Goal: Navigation & Orientation: Find specific page/section

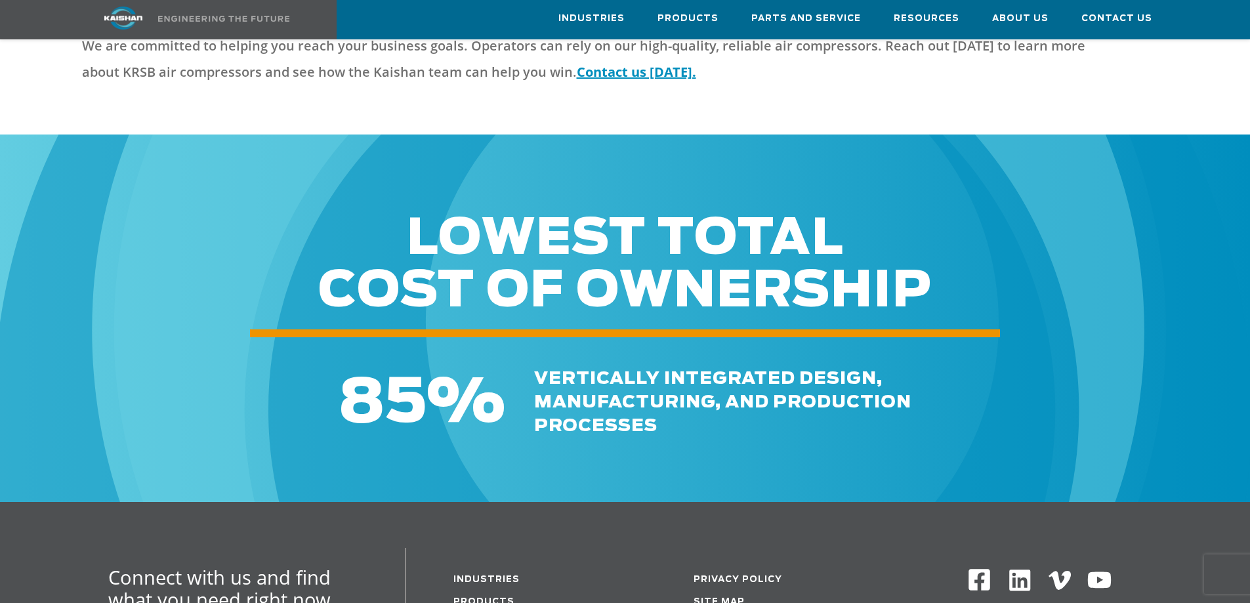
scroll to position [3805, 0]
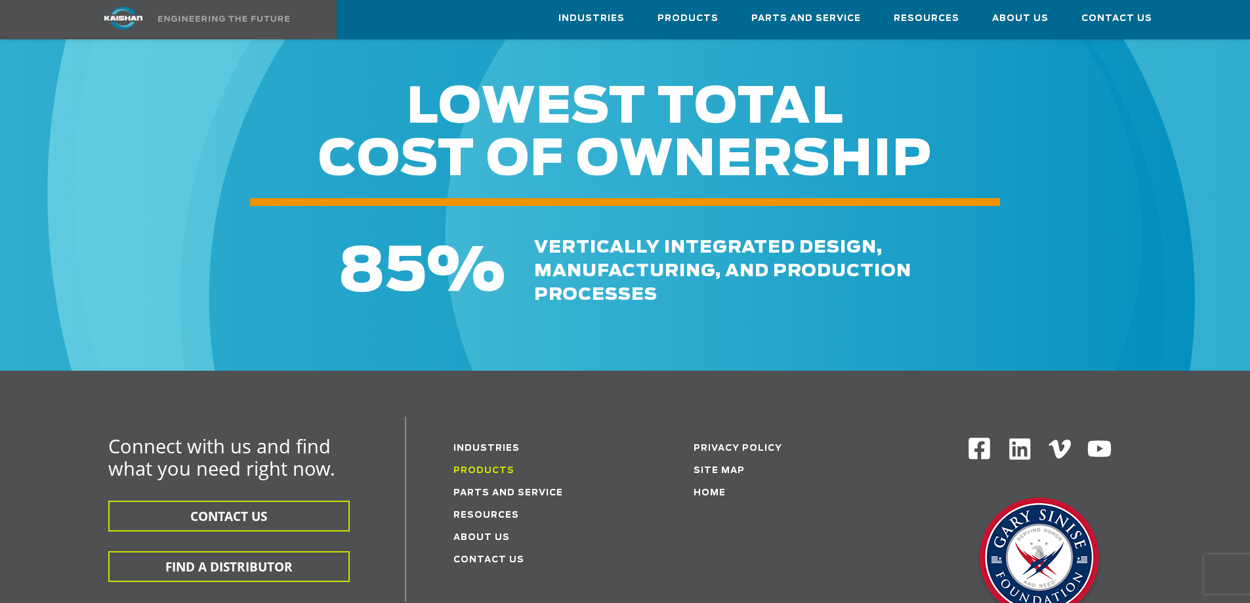
click at [493, 466] on link "Products" at bounding box center [483, 470] width 61 height 9
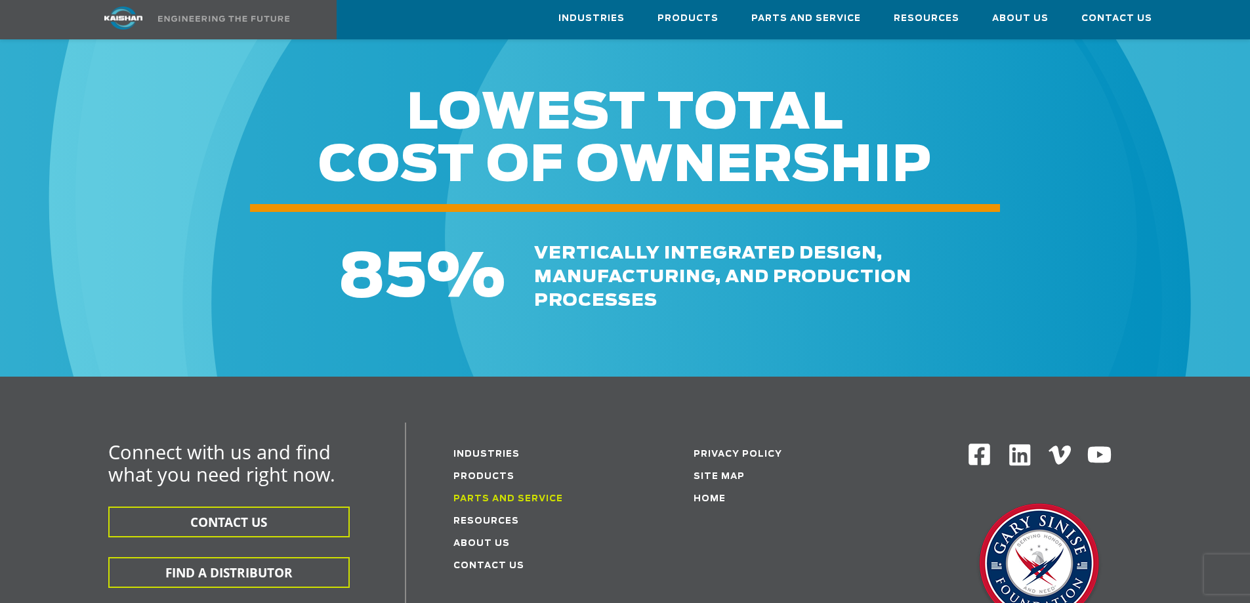
click at [507, 495] on link "Parts and service" at bounding box center [508, 499] width 110 height 9
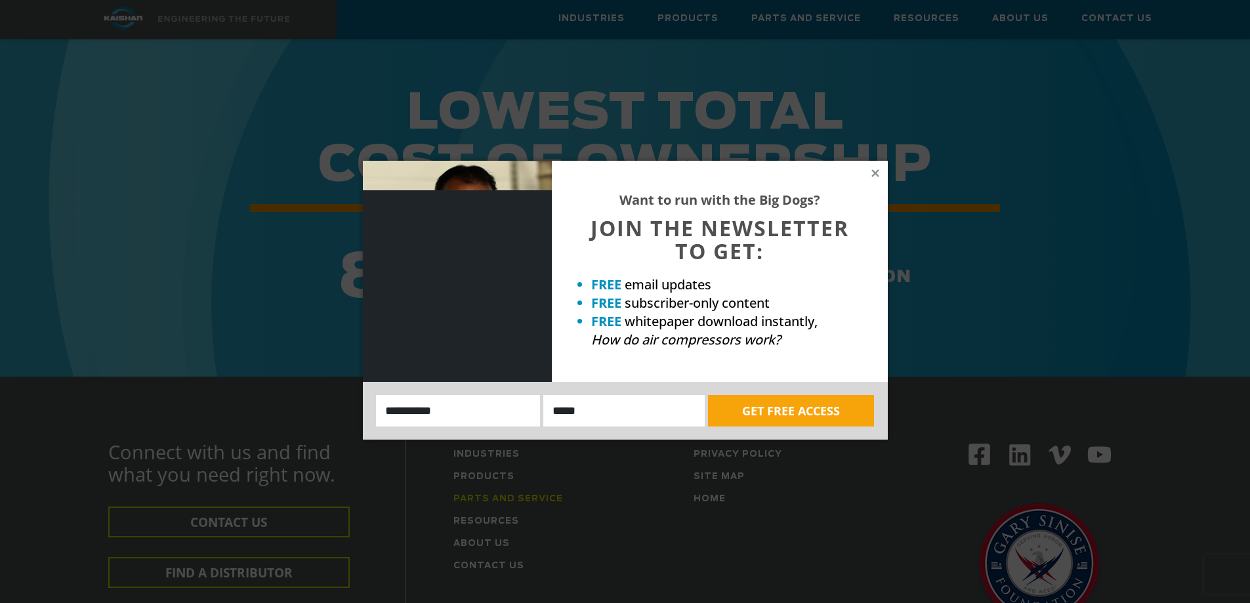
scroll to position [3793, 0]
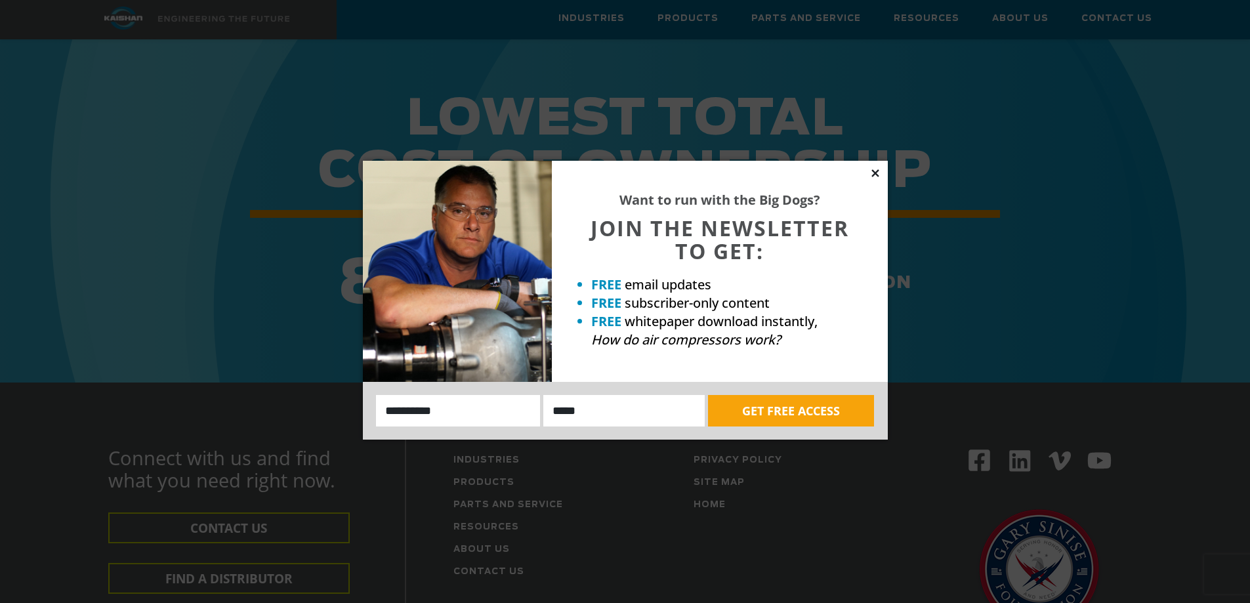
click at [875, 171] on icon at bounding box center [875, 173] width 12 height 12
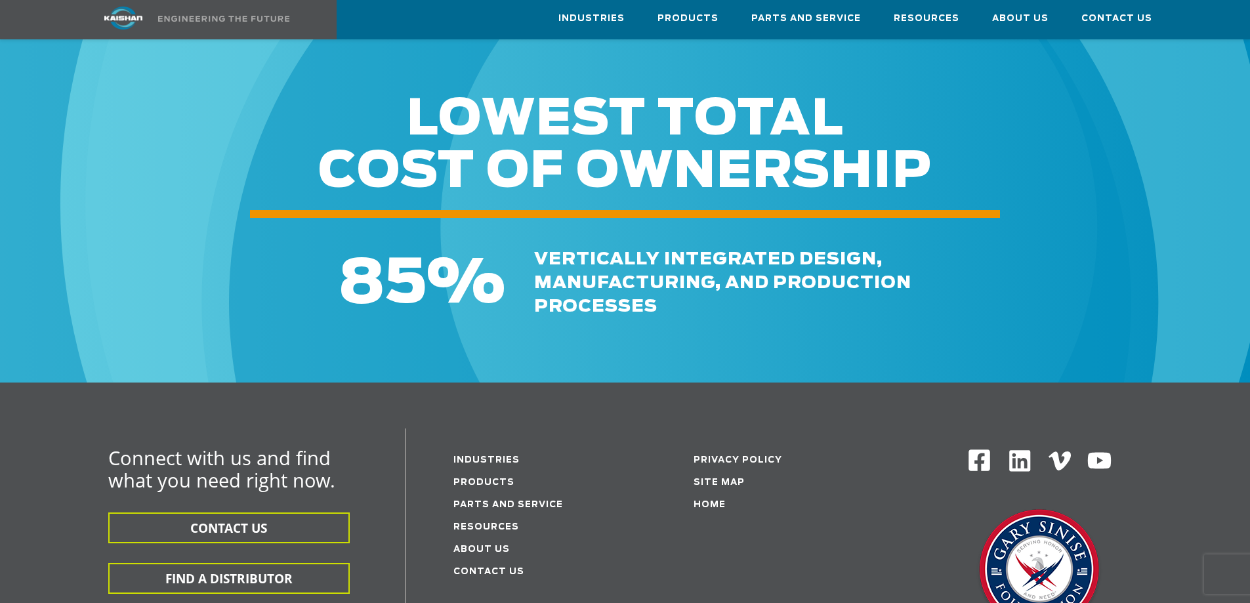
scroll to position [3465, 0]
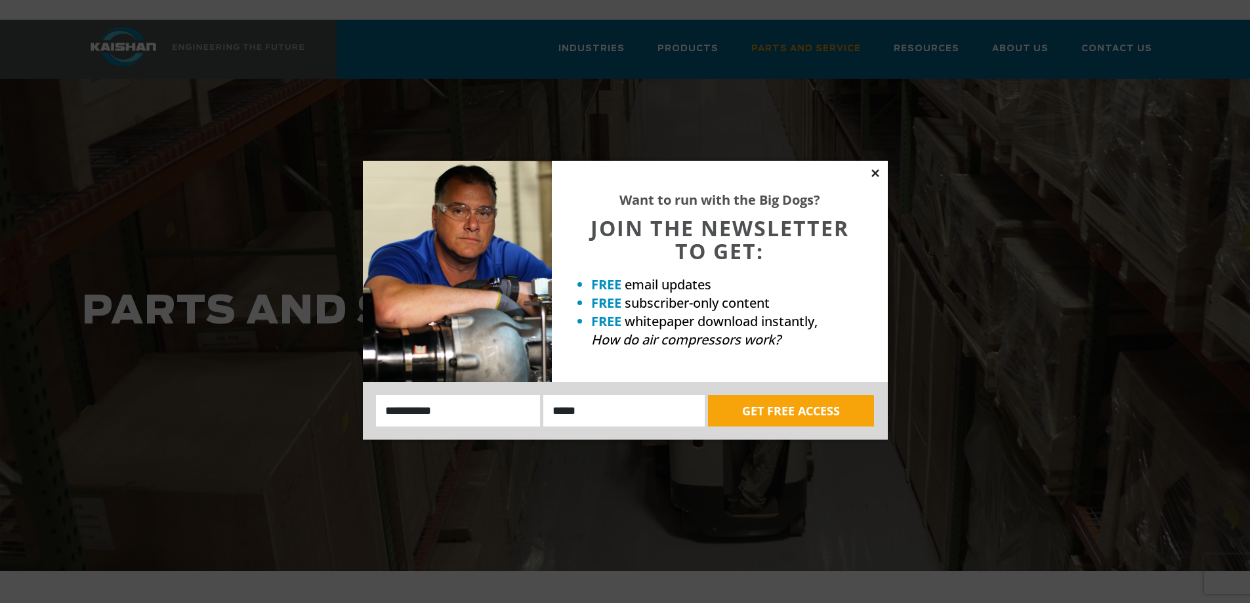
click at [876, 171] on icon at bounding box center [874, 172] width 7 height 7
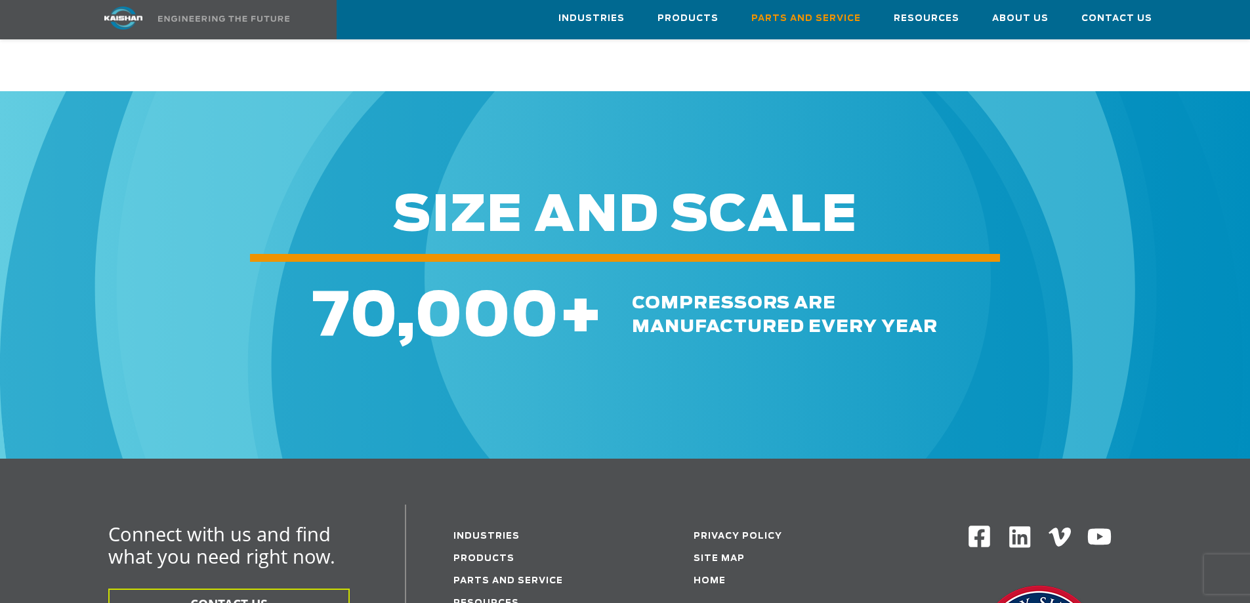
scroll to position [1509, 0]
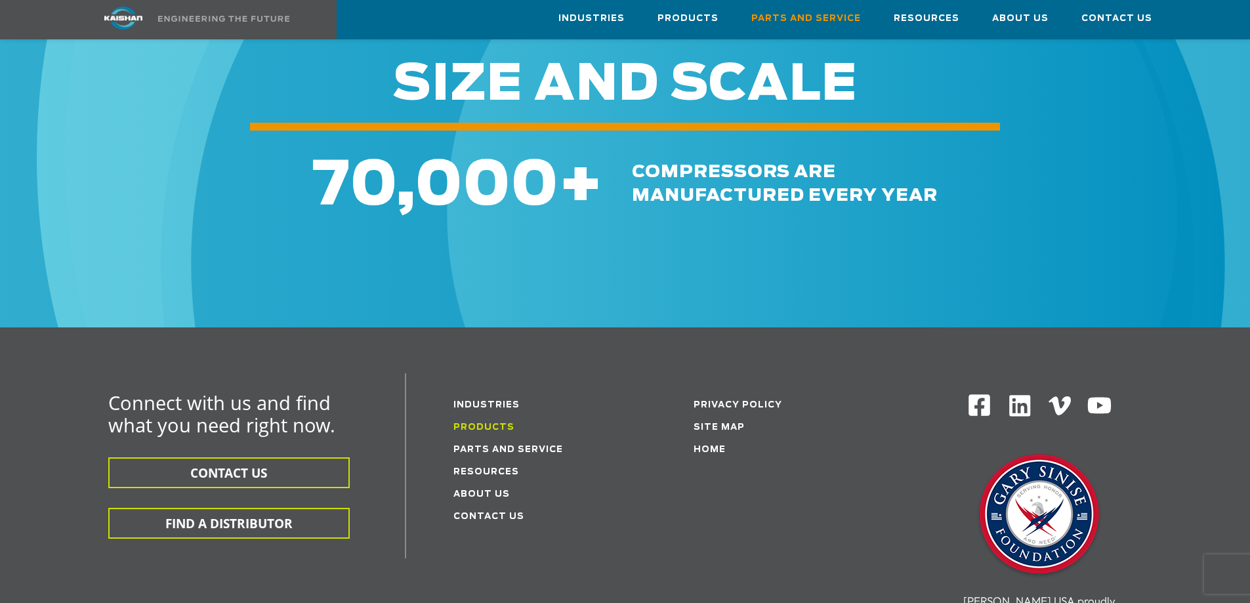
click at [493, 423] on link "Products" at bounding box center [483, 427] width 61 height 9
